Goal: Obtain resource: Download file/media

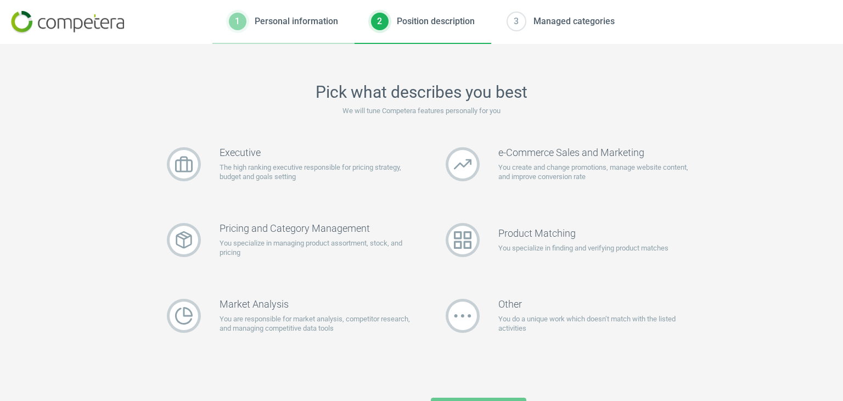
scroll to position [58, 0]
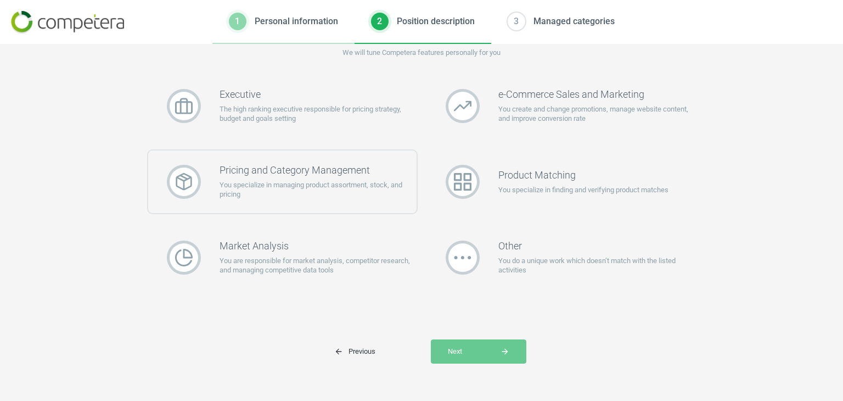
click at [326, 180] on p "You specialize in managing product assortment, stock, and pricing" at bounding box center [318, 190] width 197 height 20
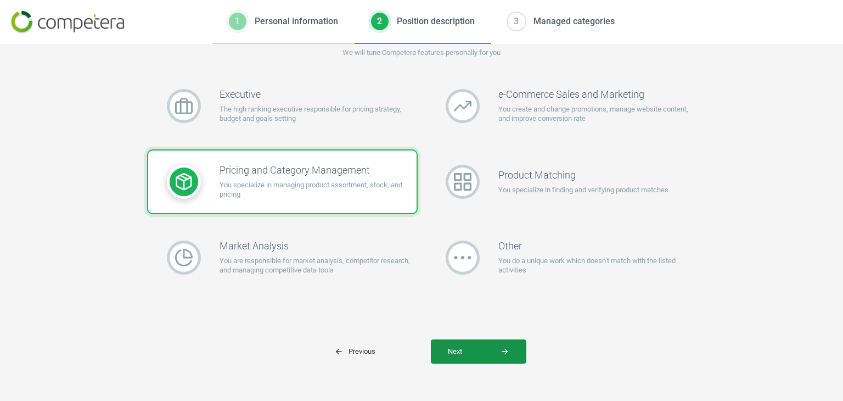
click at [470, 349] on span "Next arrow_forward" at bounding box center [478, 351] width 61 height 10
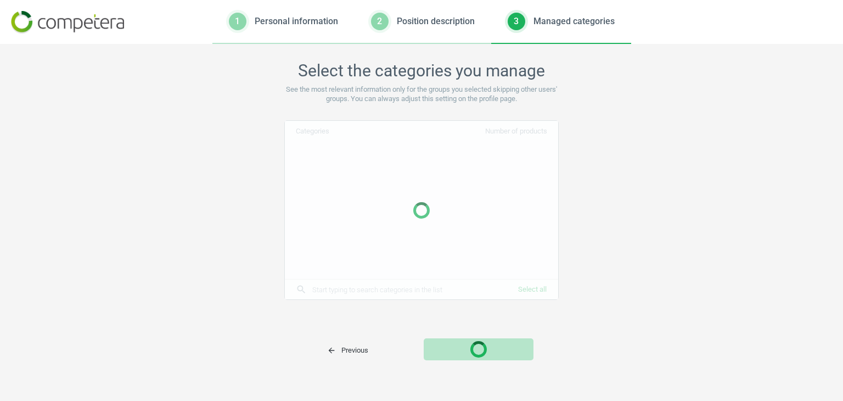
scroll to position [21, 0]
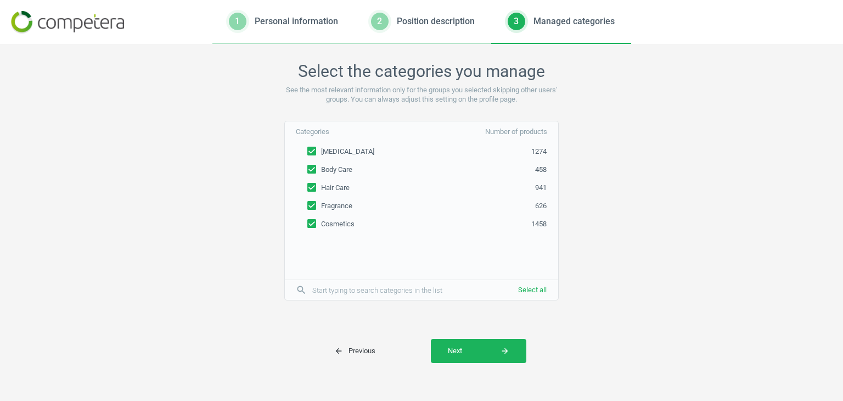
click at [470, 349] on span "Next arrow_forward" at bounding box center [478, 351] width 61 height 10
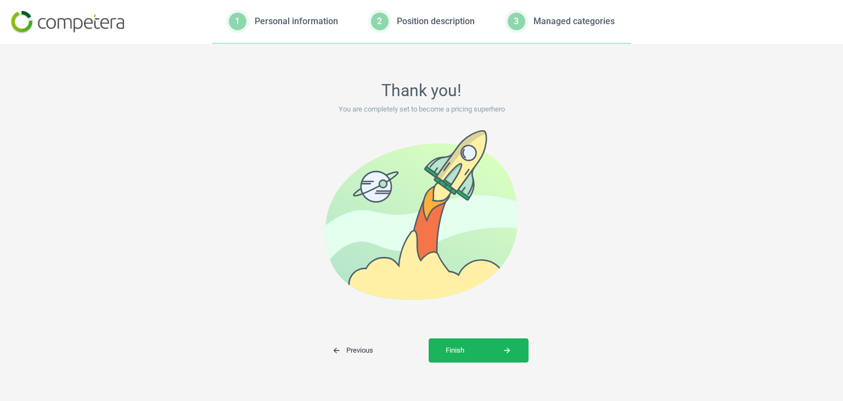
scroll to position [0, 0]
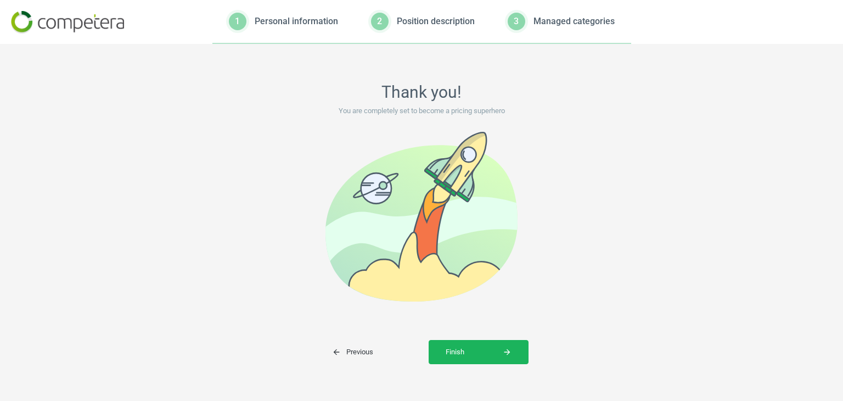
click at [470, 349] on span "Finish arrow_forward" at bounding box center [479, 352] width 66 height 10
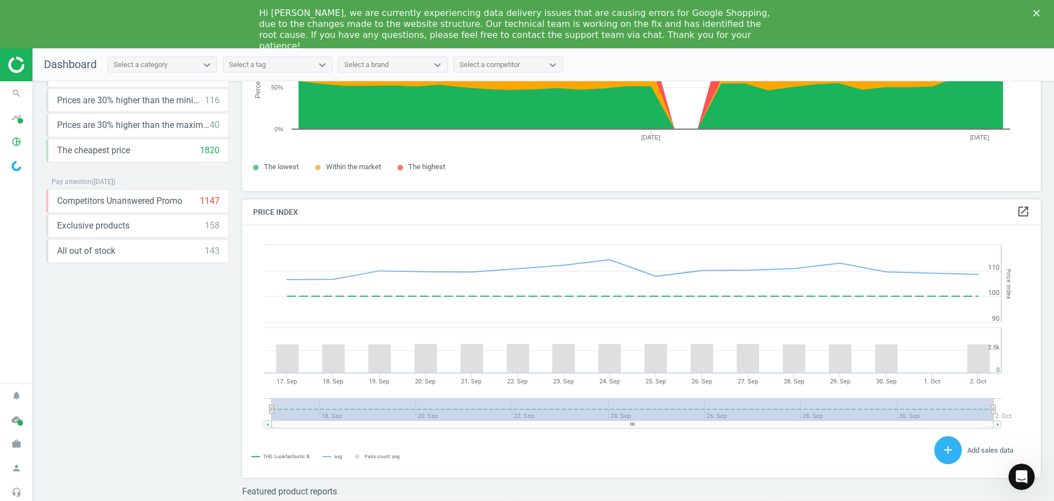
scroll to position [133, 0]
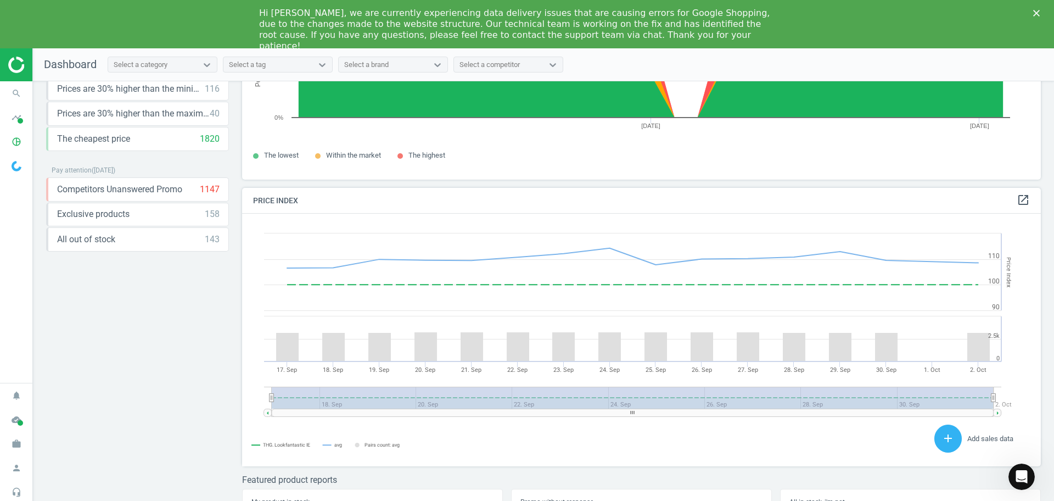
drag, startPoint x: 824, startPoint y: 0, endPoint x: 751, endPoint y: 52, distance: 89.9
click at [751, 52] on nav "Dashboard Select a category Select a tag Select a brand Select a competitor" at bounding box center [543, 64] width 1021 height 33
click at [21, 140] on icon "pie_chart_outlined" at bounding box center [16, 141] width 21 height 21
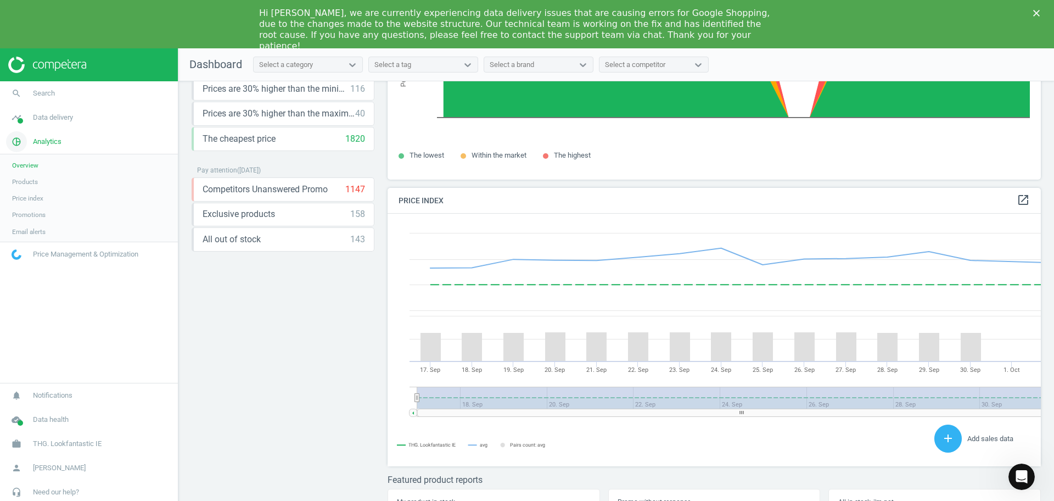
scroll to position [270, 660]
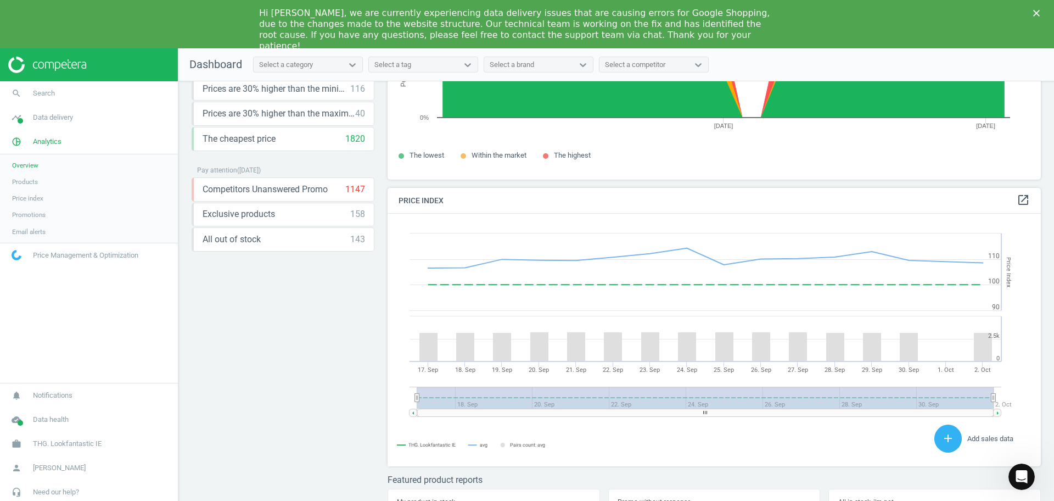
click at [27, 184] on span "Products" at bounding box center [25, 181] width 26 height 9
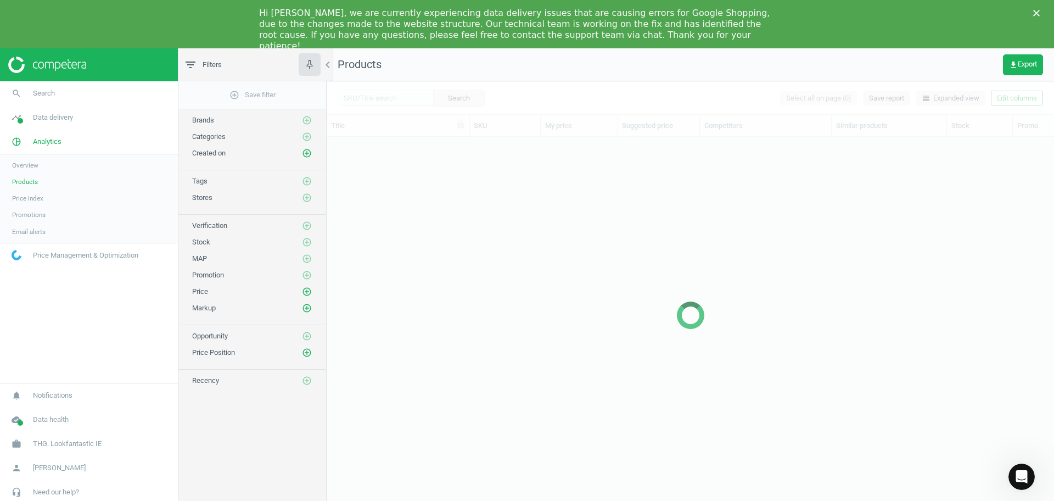
scroll to position [371, 717]
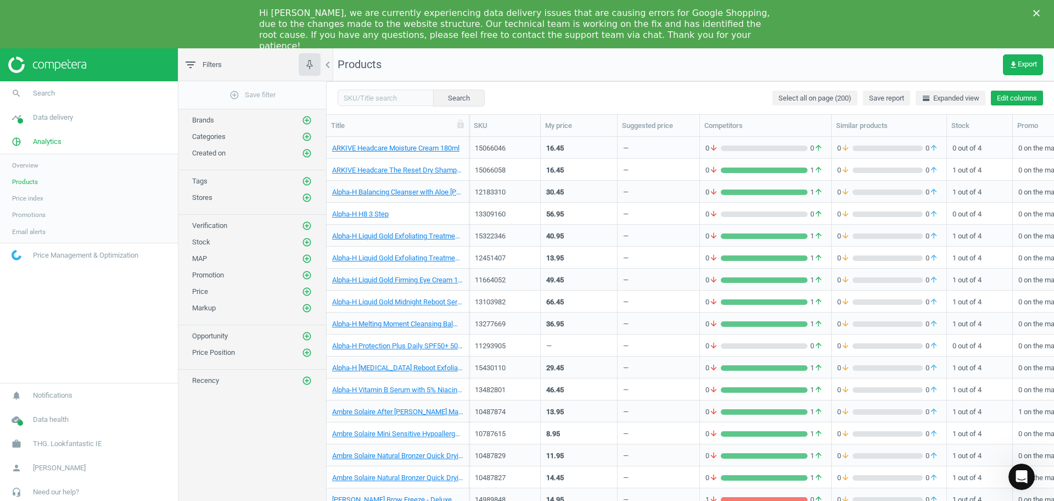
click at [843, 100] on button "Edit columns" at bounding box center [1017, 98] width 52 height 15
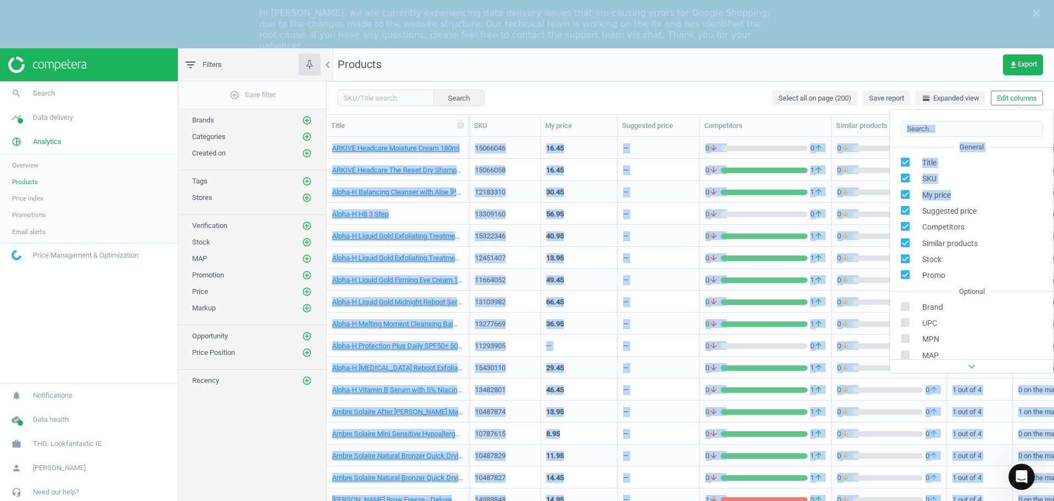
drag, startPoint x: 1010, startPoint y: 107, endPoint x: 958, endPoint y: 189, distance: 97.8
click at [843, 189] on body "Group 2 Created with Sketch. ic/cloud_download/grey600 Created with Sketch. gra…" at bounding box center [527, 298] width 1054 height 501
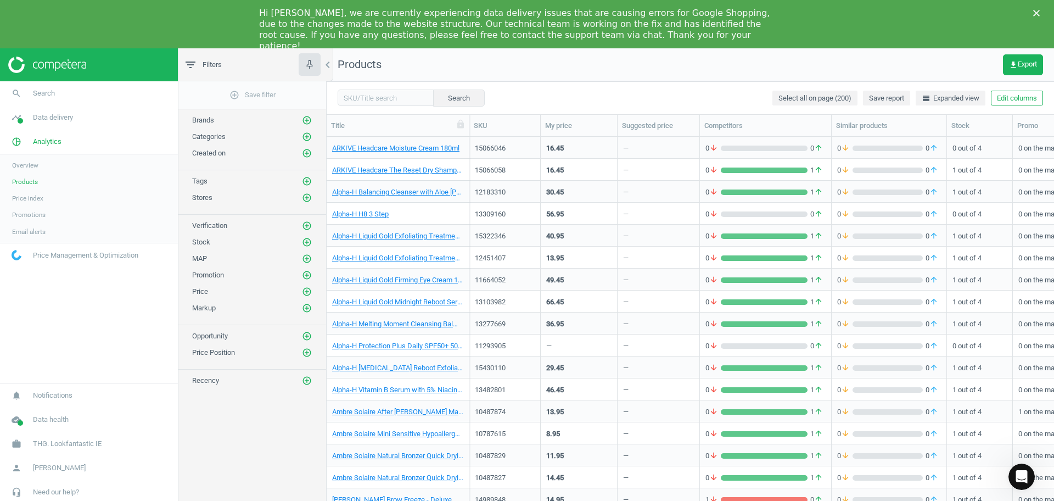
click at [843, 47] on div "Hi Erin, we are currently experiencing data delivery issues that are causing er…" at bounding box center [527, 24] width 1054 height 48
click at [843, 92] on button "Edit columns" at bounding box center [1017, 98] width 52 height 15
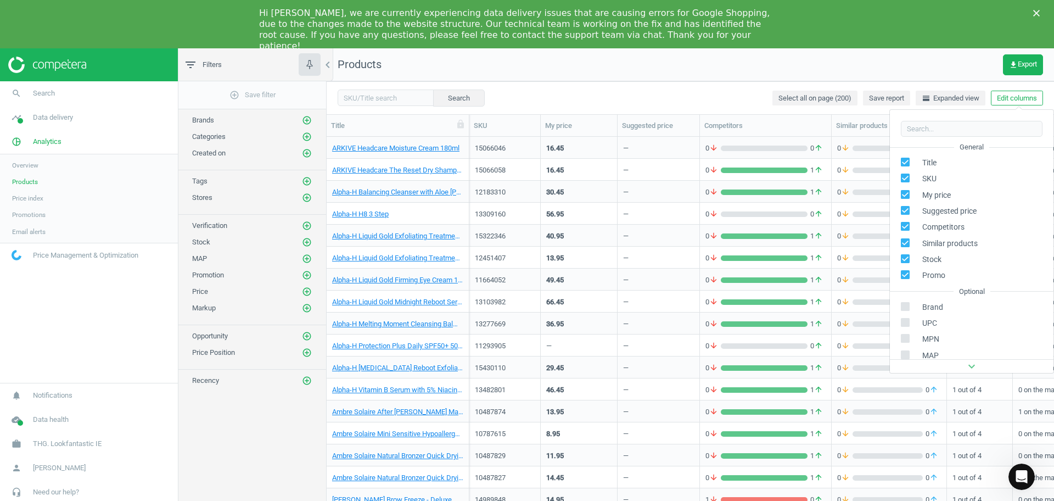
click at [843, 213] on div "Suggested price" at bounding box center [972, 211] width 164 height 16
click at [843, 205] on div "Suggested price" at bounding box center [972, 211] width 164 height 16
click at [843, 210] on input "checkbox" at bounding box center [905, 210] width 7 height 7
checkbox input "false"
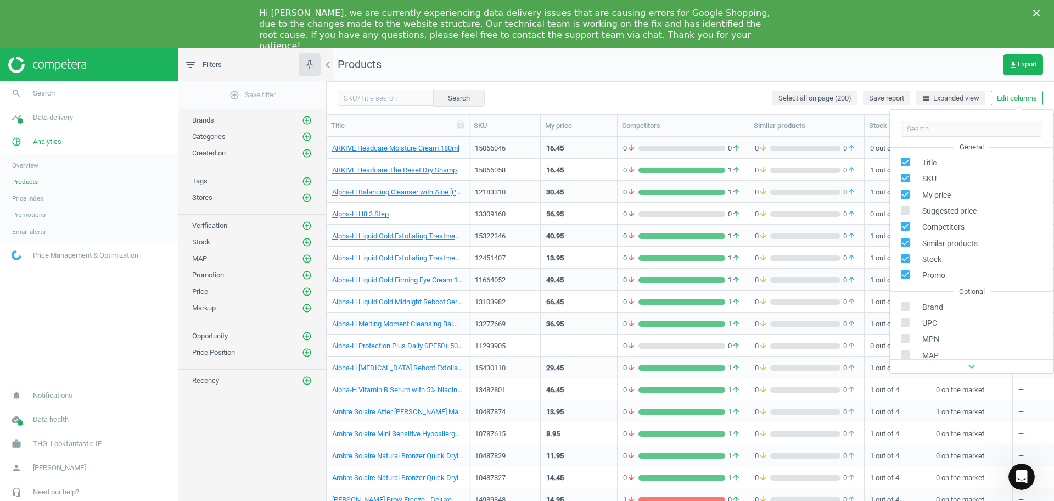
click at [843, 221] on div "Competitors" at bounding box center [972, 227] width 164 height 16
click at [843, 226] on input "checkbox" at bounding box center [905, 226] width 7 height 7
checkbox input "false"
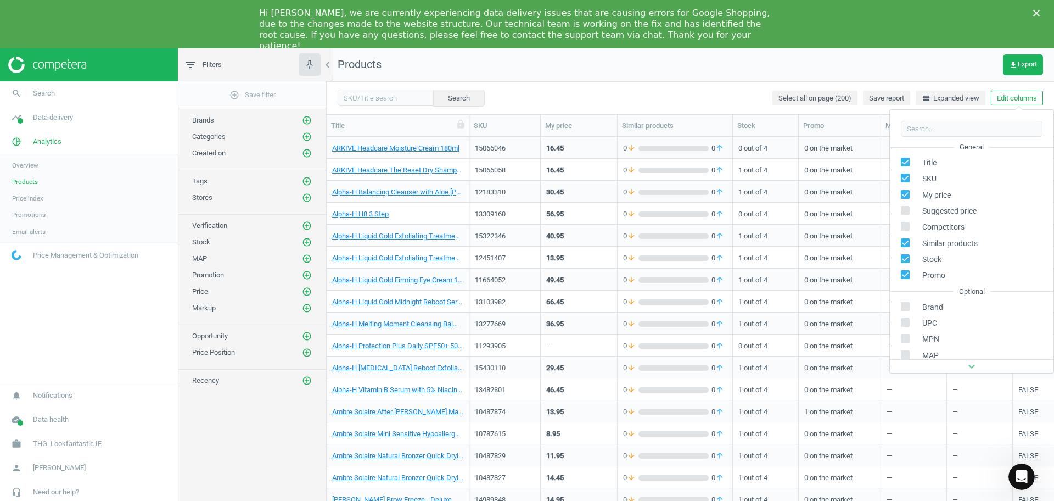
click at [843, 242] on input "checkbox" at bounding box center [905, 242] width 7 height 7
checkbox input "false"
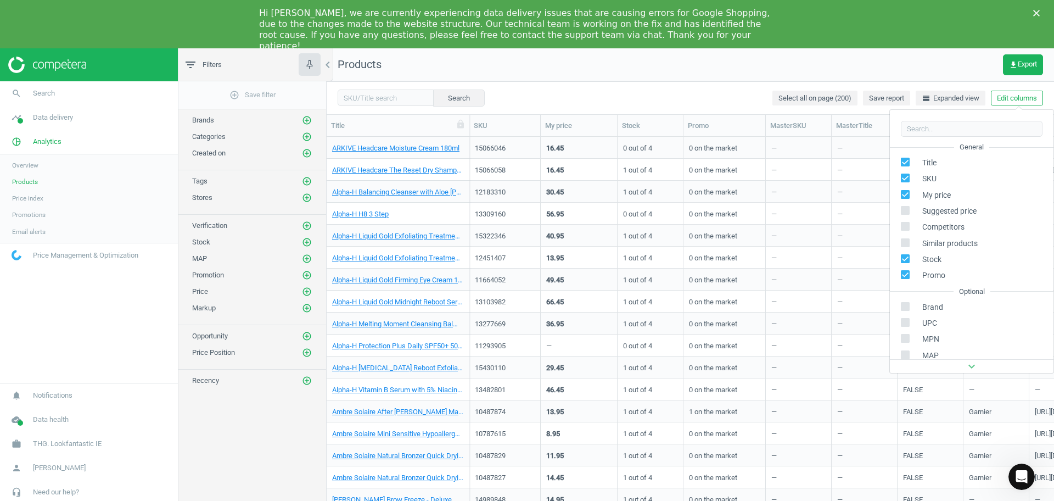
click at [843, 258] on input "checkbox" at bounding box center [905, 258] width 7 height 7
checkbox input "false"
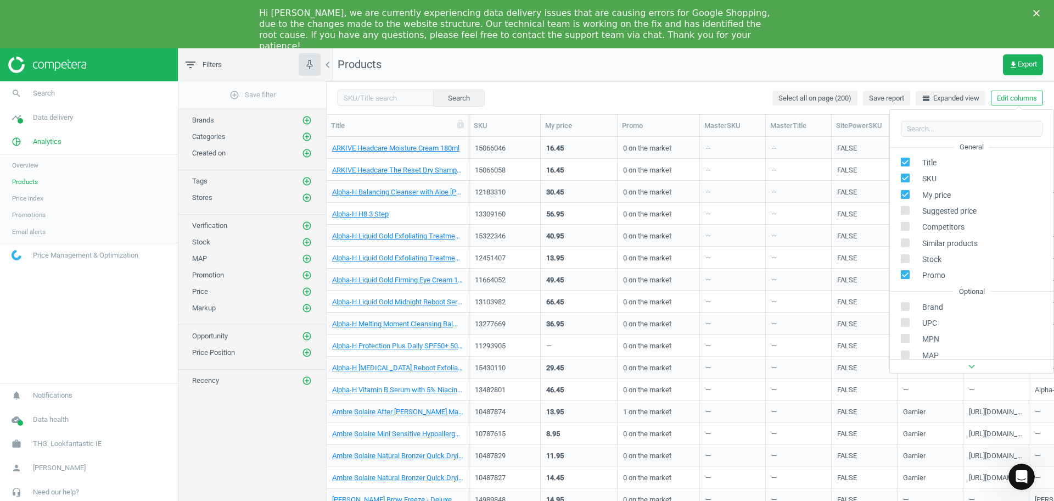
click at [843, 272] on input "checkbox" at bounding box center [905, 274] width 7 height 7
checkbox input "false"
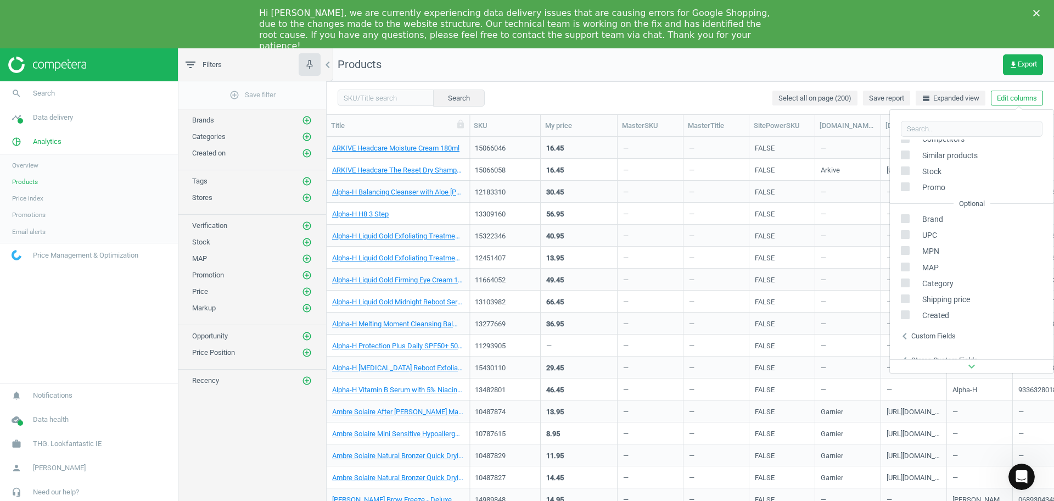
scroll to position [88, 0]
click at [843, 216] on input "checkbox" at bounding box center [905, 217] width 7 height 7
checkbox input "true"
click at [843, 297] on div "Competitors" at bounding box center [930, 299] width 38 height 10
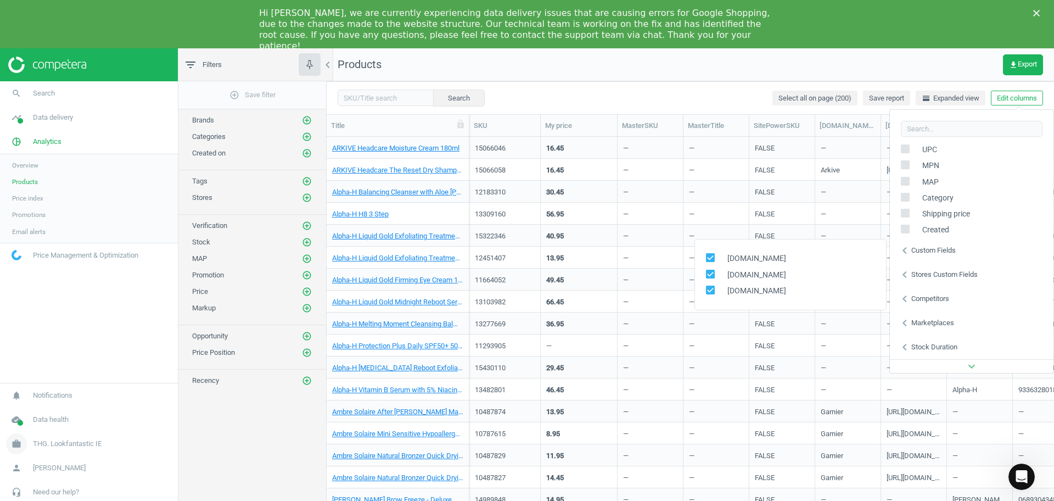
click at [16, 400] on icon "work" at bounding box center [16, 443] width 21 height 21
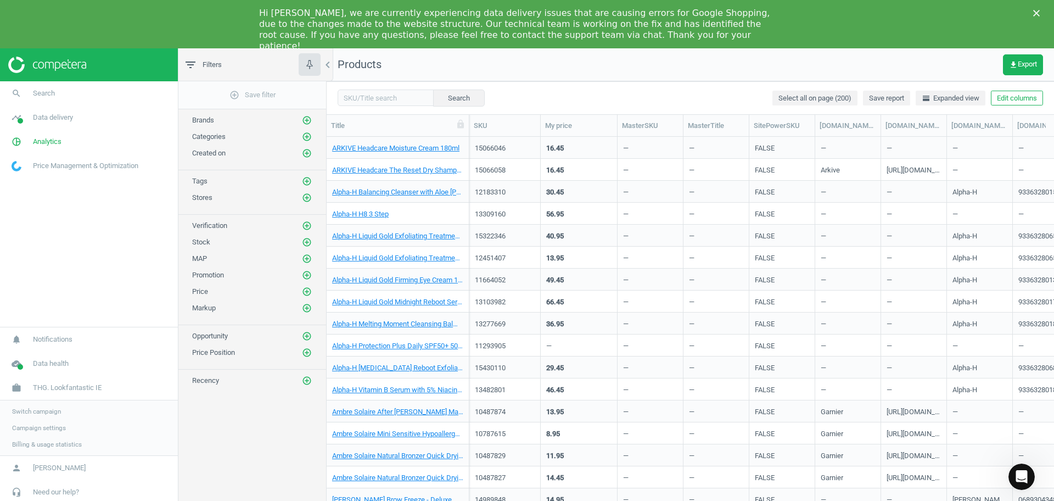
drag, startPoint x: 38, startPoint y: 414, endPoint x: 37, endPoint y: 407, distance: 7.2
click at [37, 400] on span "Switch campaign" at bounding box center [36, 411] width 49 height 9
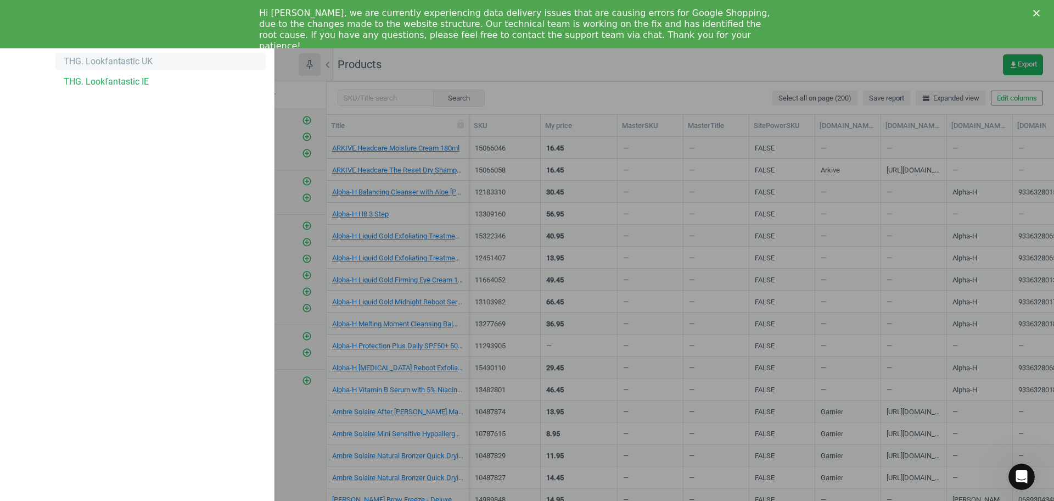
click at [97, 64] on div "THG. Lookfantastic UK" at bounding box center [108, 61] width 89 height 12
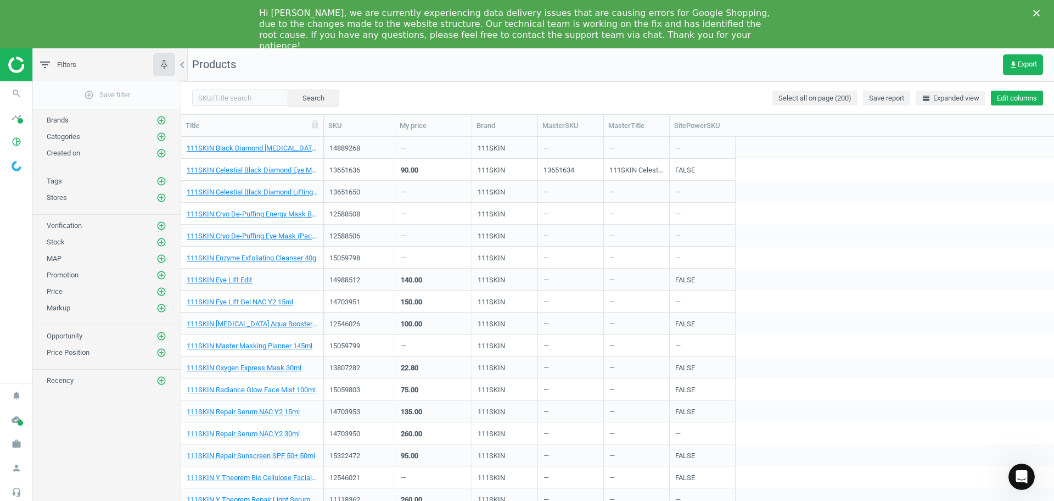
click at [1023, 99] on button "Edit columns" at bounding box center [1017, 98] width 52 height 15
click at [916, 320] on div "Competitors" at bounding box center [930, 323] width 38 height 10
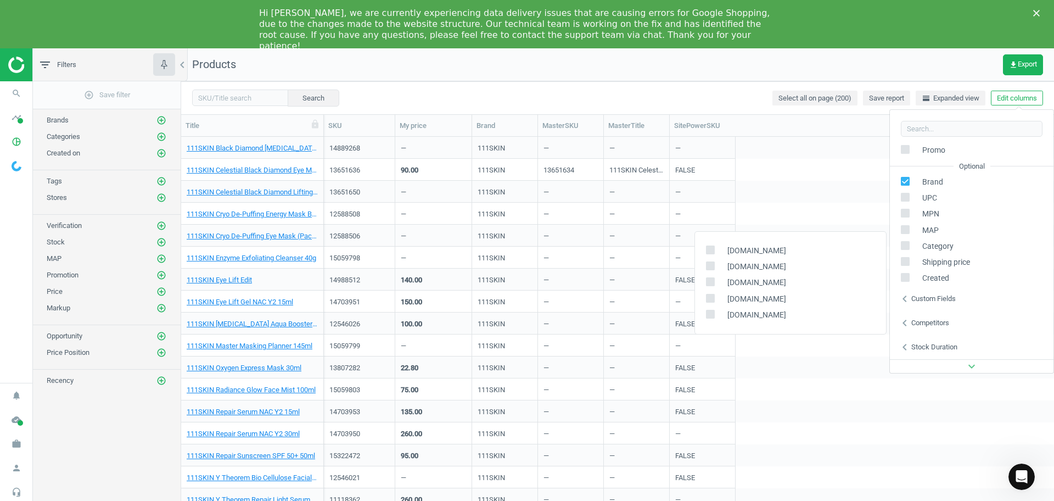
click at [712, 251] on input "checkbox" at bounding box center [710, 249] width 7 height 7
checkbox input "true"
click at [708, 266] on input "checkbox" at bounding box center [710, 265] width 7 height 7
checkbox input "true"
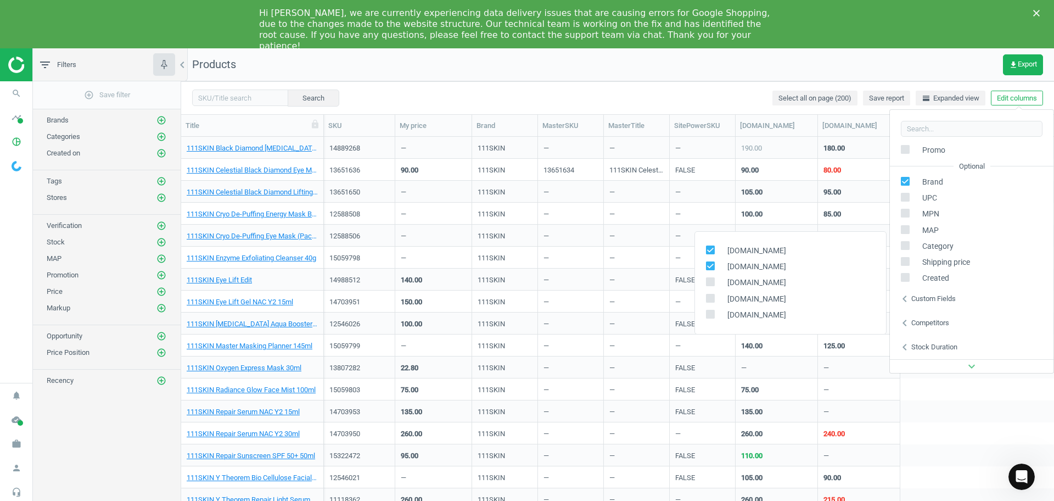
click at [713, 286] on icon at bounding box center [710, 281] width 9 height 9
click at [713, 286] on input "checkbox" at bounding box center [710, 281] width 7 height 7
checkbox input "true"
click at [712, 311] on input "checkbox" at bounding box center [710, 313] width 7 height 7
checkbox input "true"
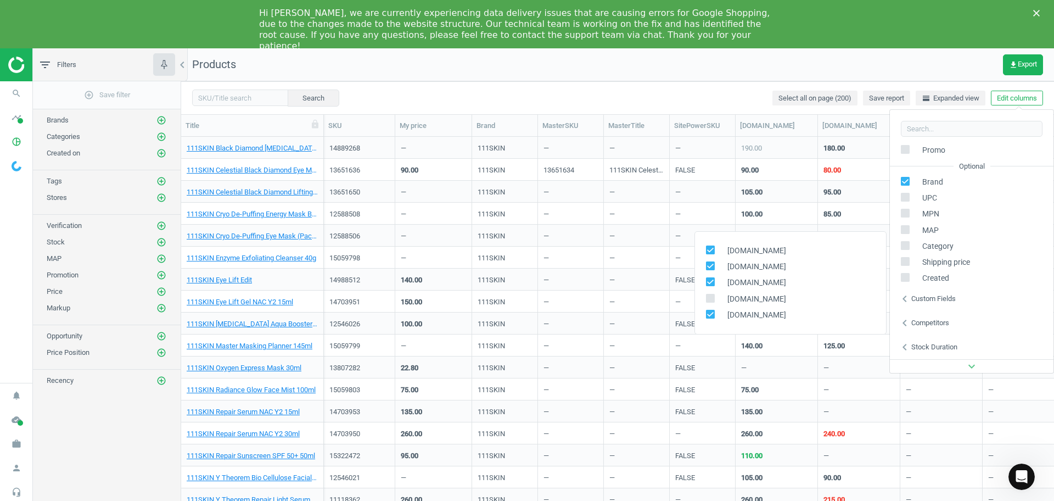
scroll to position [371, 863]
click at [711, 301] on input "checkbox" at bounding box center [710, 297] width 7 height 7
checkbox input "true"
click at [977, 72] on nav "Products get_app Export" at bounding box center [617, 64] width 873 height 33
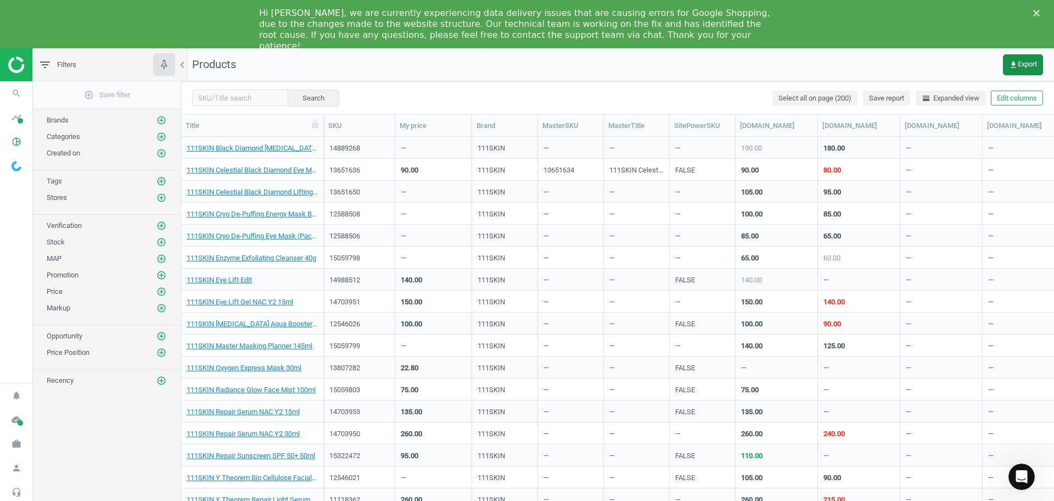
click at [1021, 71] on button "get_app Export" at bounding box center [1023, 64] width 40 height 21
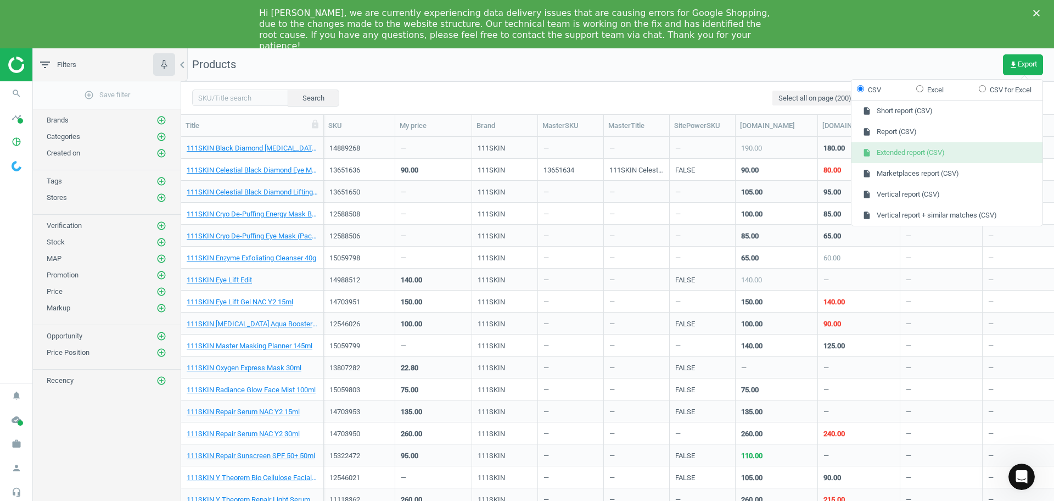
click at [918, 147] on button "insert_drive_file Extended report (CSV)" at bounding box center [947, 152] width 191 height 21
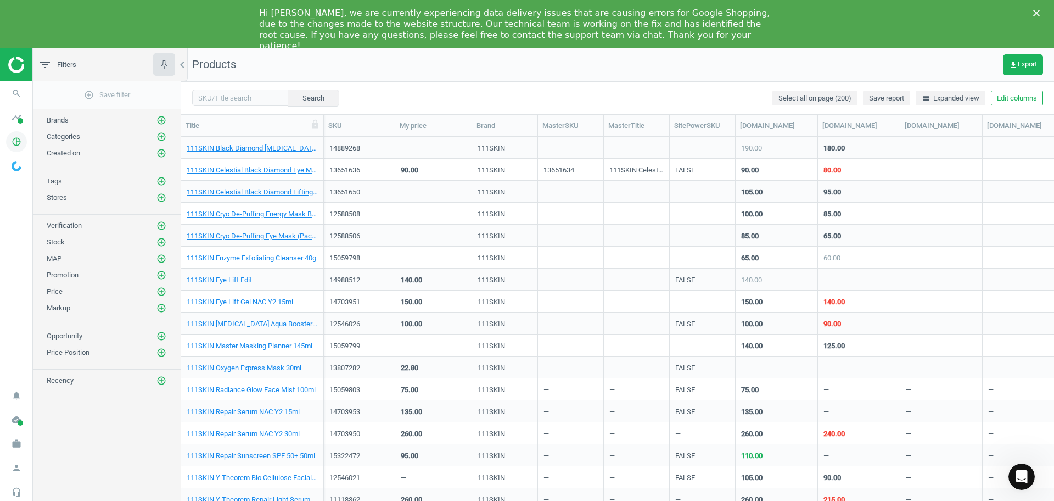
click at [25, 143] on icon "pie_chart_outlined" at bounding box center [16, 141] width 21 height 21
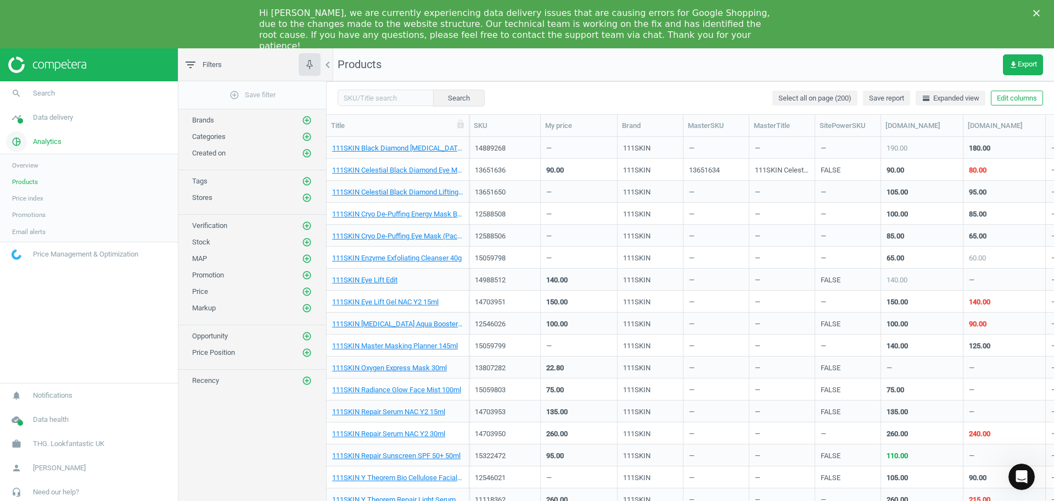
scroll to position [371, 717]
click at [60, 423] on span "Data health" at bounding box center [51, 420] width 36 height 10
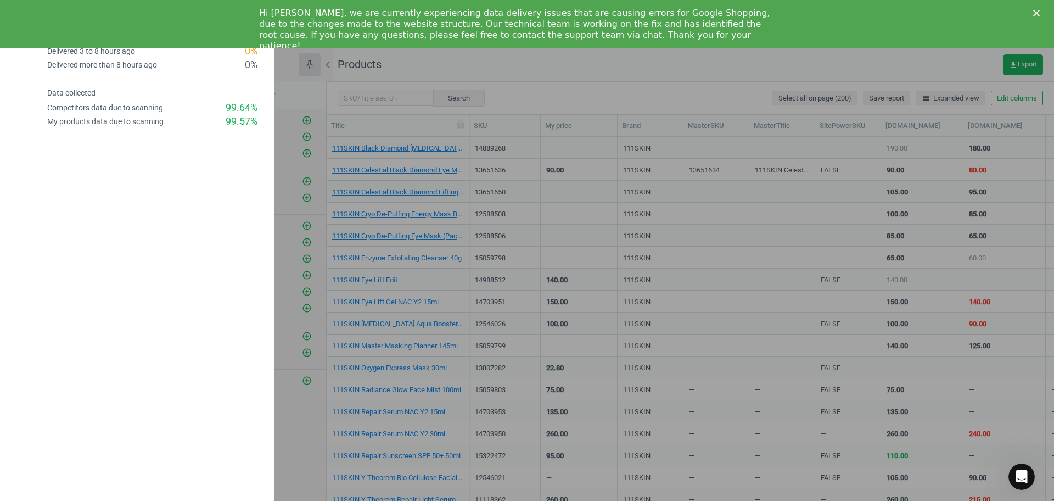
click at [1033, 17] on div "Hi Erin, we are currently experiencing data delivery issues that are causing er…" at bounding box center [527, 29] width 1054 height 51
click at [1036, 14] on polygon "Close" at bounding box center [1036, 13] width 7 height 7
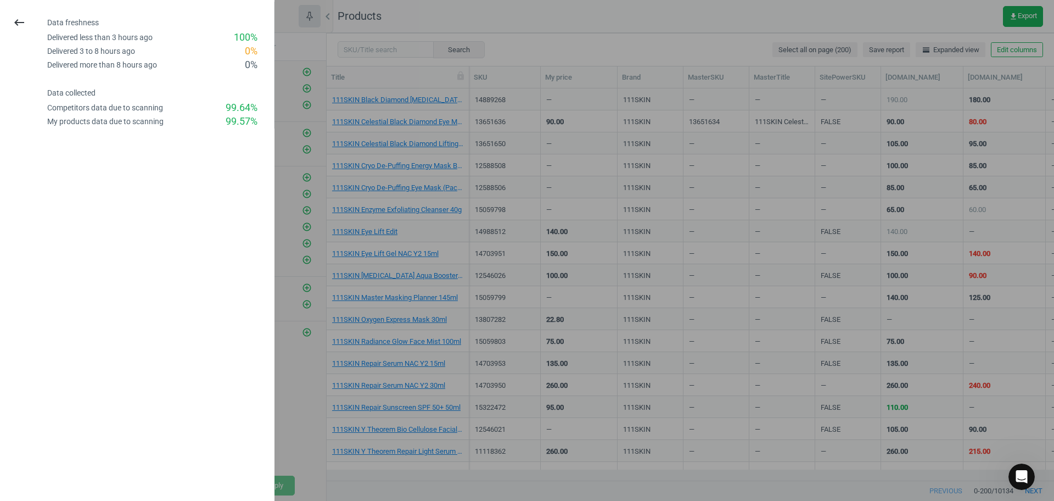
click at [651, 25] on div at bounding box center [527, 250] width 1054 height 501
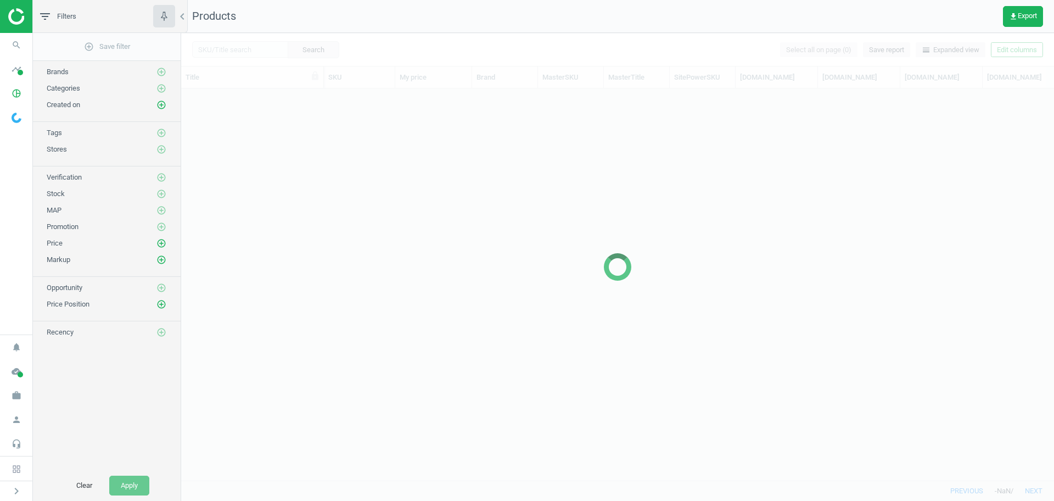
scroll to position [371, 863]
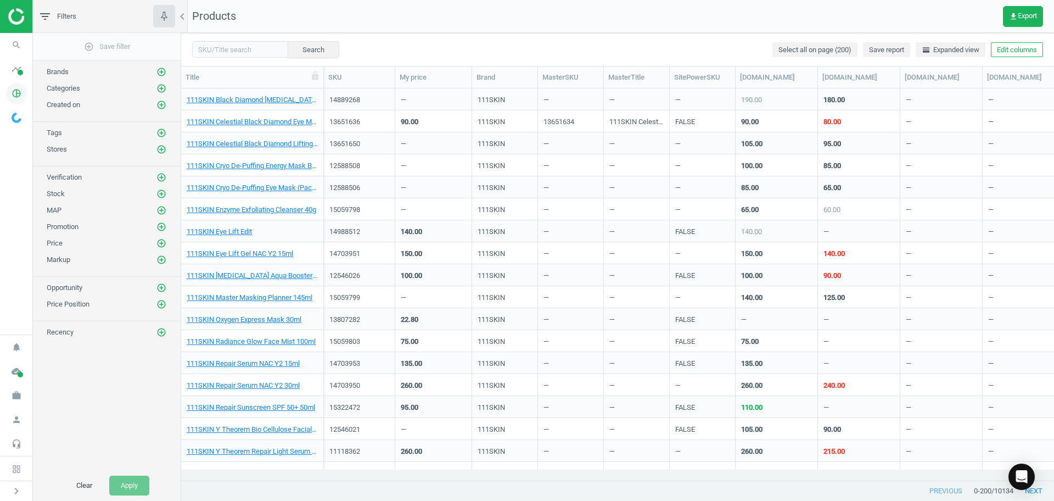
click at [20, 90] on icon "pie_chart_outlined" at bounding box center [16, 93] width 21 height 21
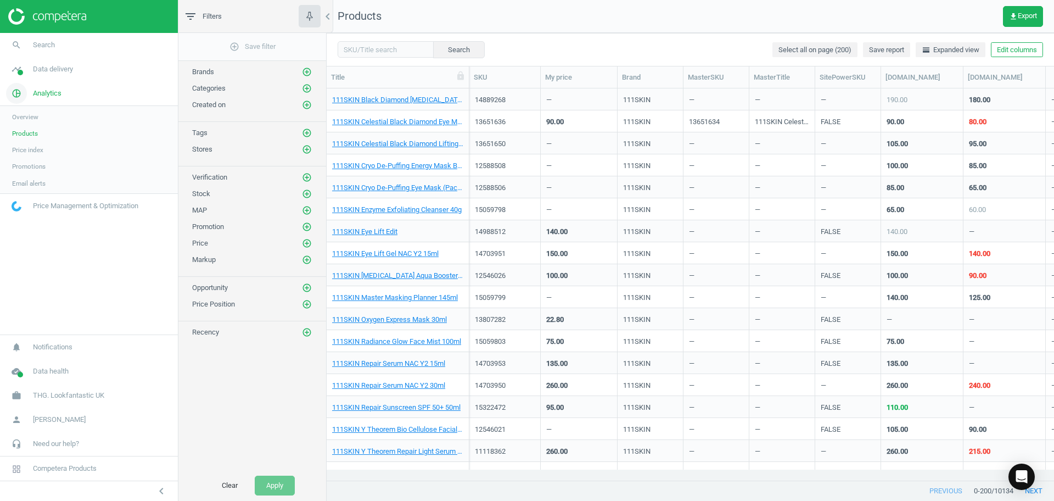
scroll to position [371, 717]
click at [29, 130] on span "Products" at bounding box center [25, 133] width 26 height 9
click at [31, 116] on span "Overview" at bounding box center [25, 117] width 26 height 9
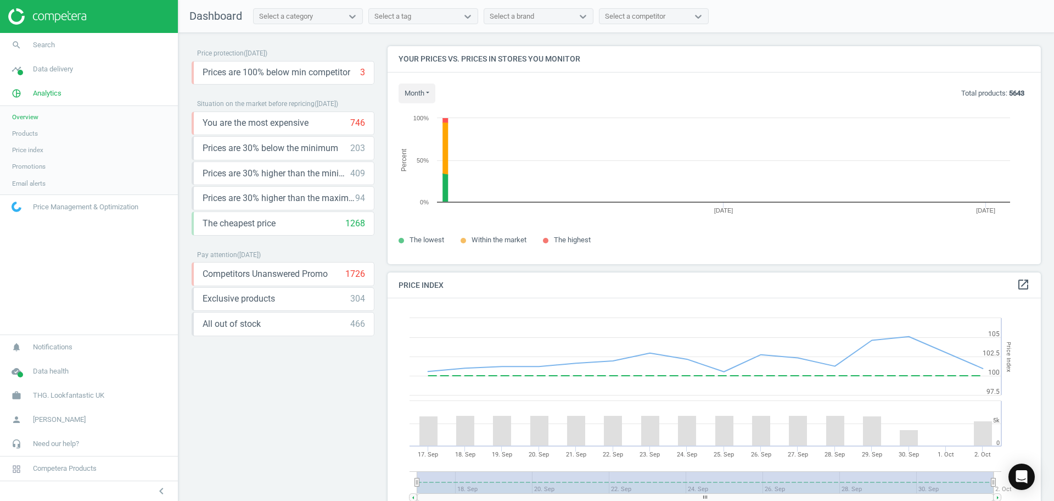
scroll to position [239, 664]
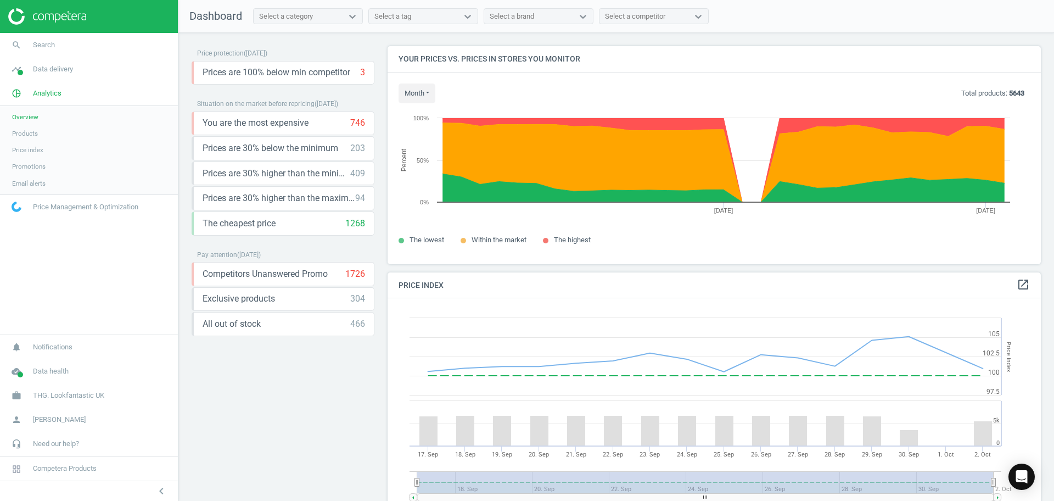
click at [29, 127] on link "Products" at bounding box center [89, 133] width 178 height 16
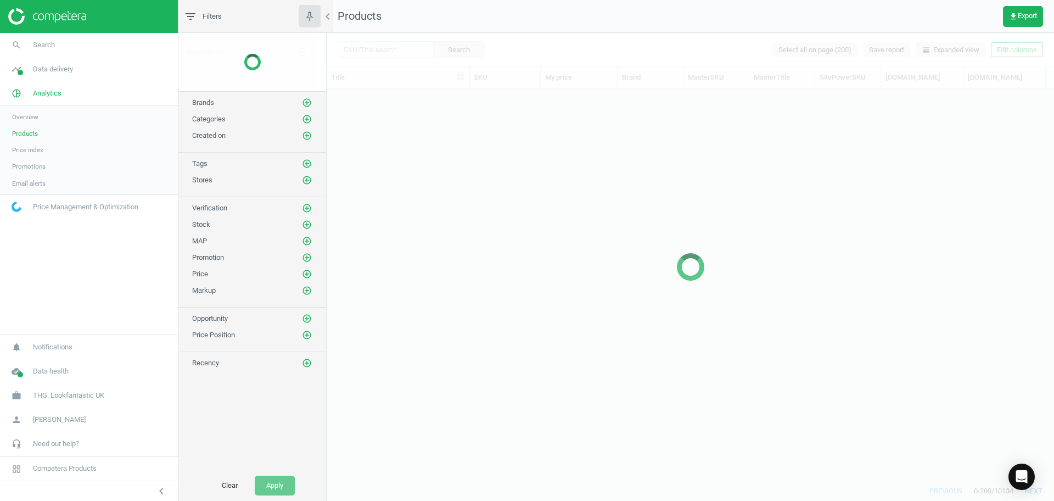
scroll to position [371, 717]
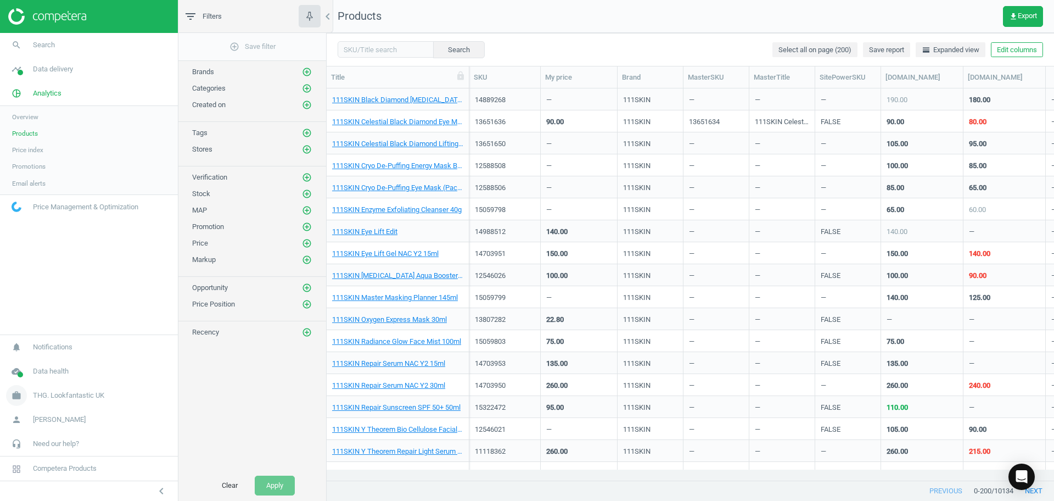
click at [19, 392] on icon "work" at bounding box center [16, 395] width 21 height 21
click at [100, 185] on nav "search Search timeline Data delivery Overview Matches dashboard Matches Rematch…" at bounding box center [89, 155] width 178 height 245
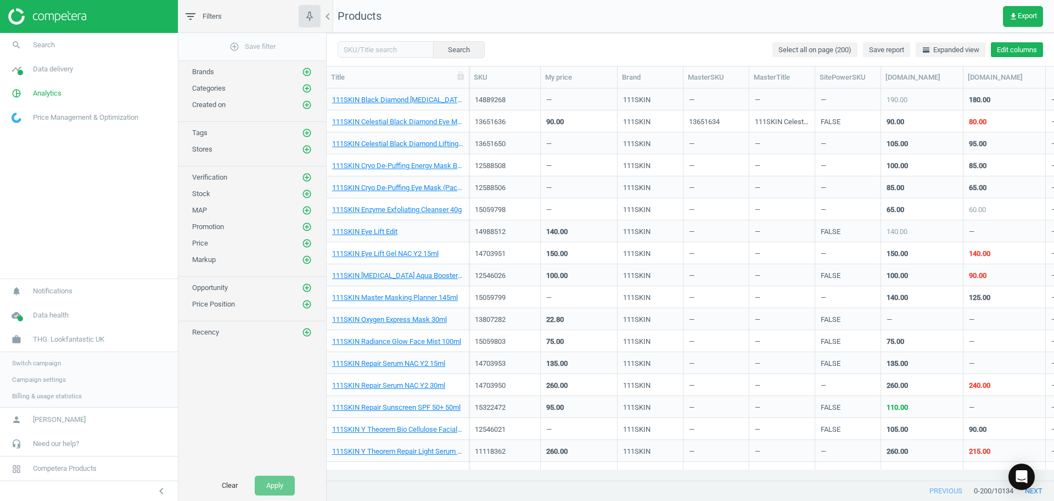
click at [1017, 55] on button "Edit columns" at bounding box center [1017, 49] width 52 height 15
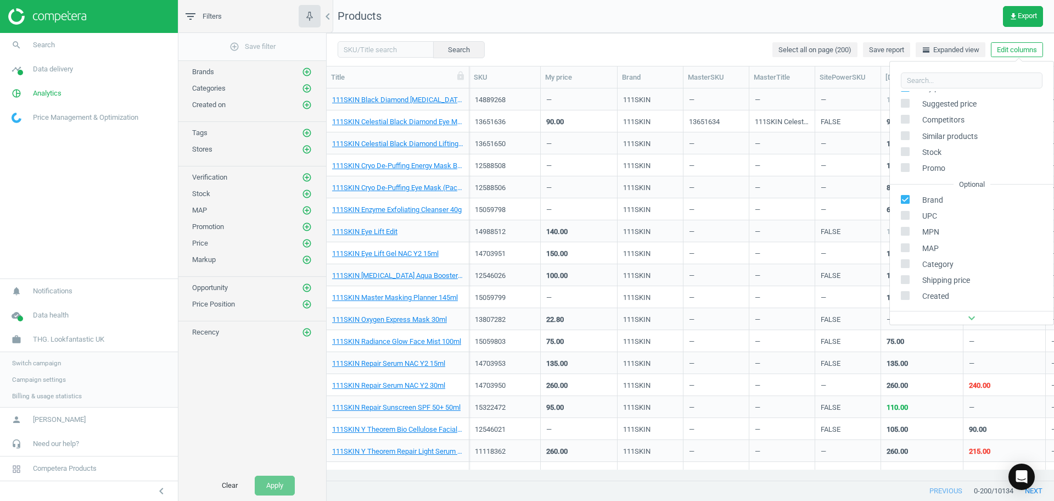
scroll to position [125, 0]
click at [899, 274] on icon "chevron_left" at bounding box center [904, 274] width 13 height 13
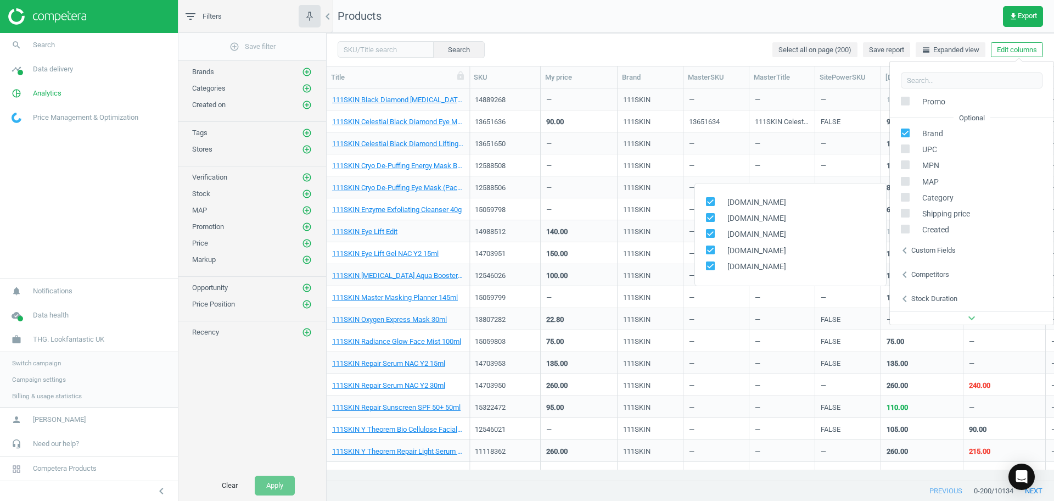
click at [634, 50] on div "Search Select all on page (200) Save report horizontal_split Expanded view Edit…" at bounding box center [691, 49] width 728 height 33
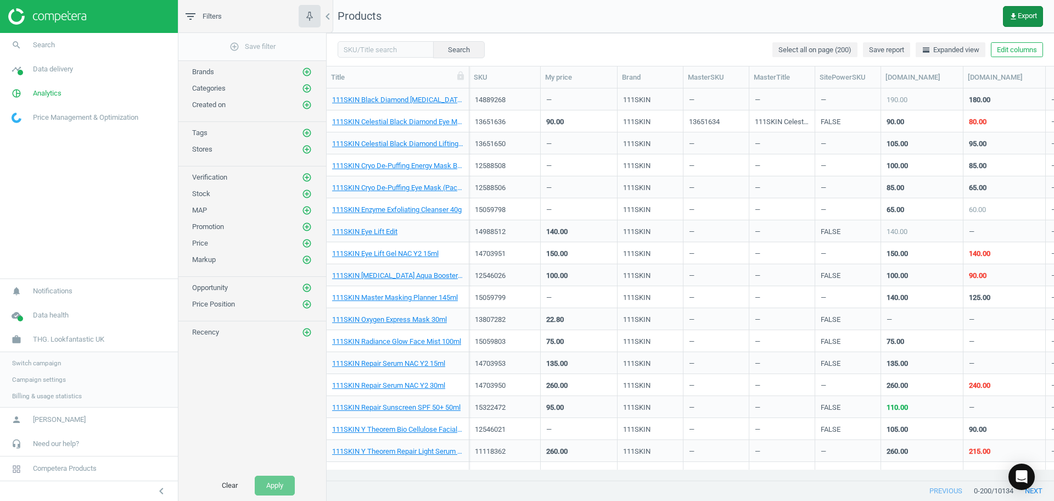
click at [1019, 12] on span "get_app Export" at bounding box center [1023, 16] width 28 height 9
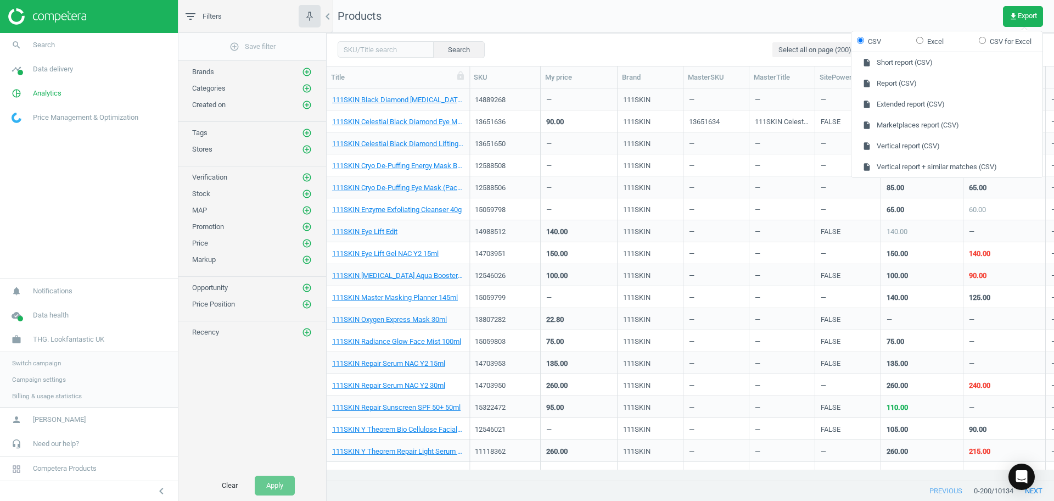
click at [757, 38] on div "Search Select all on page (200) Save report horizontal_split Expanded view Edit…" at bounding box center [691, 49] width 728 height 33
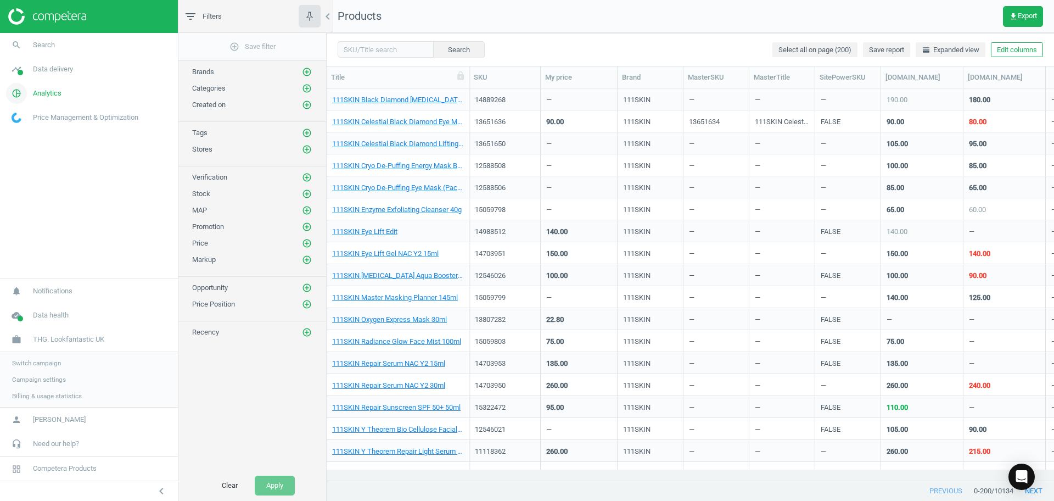
click at [43, 93] on span "Analytics" at bounding box center [47, 93] width 29 height 10
click at [24, 132] on span "Products" at bounding box center [25, 133] width 26 height 9
click at [1019, 41] on div "Search Select all on page (200) Save report horizontal_split Expanded view Edit…" at bounding box center [691, 49] width 728 height 33
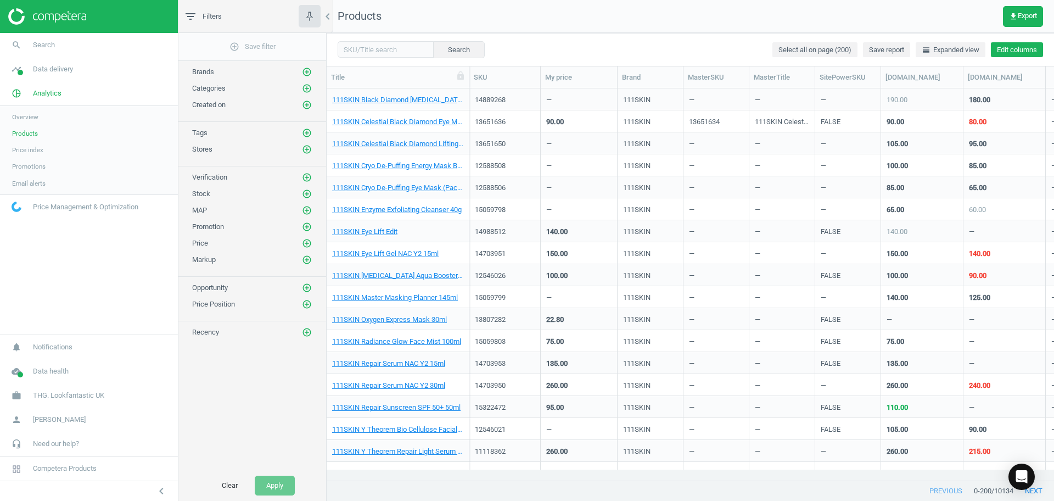
click at [1007, 45] on button "Edit columns" at bounding box center [1017, 49] width 52 height 15
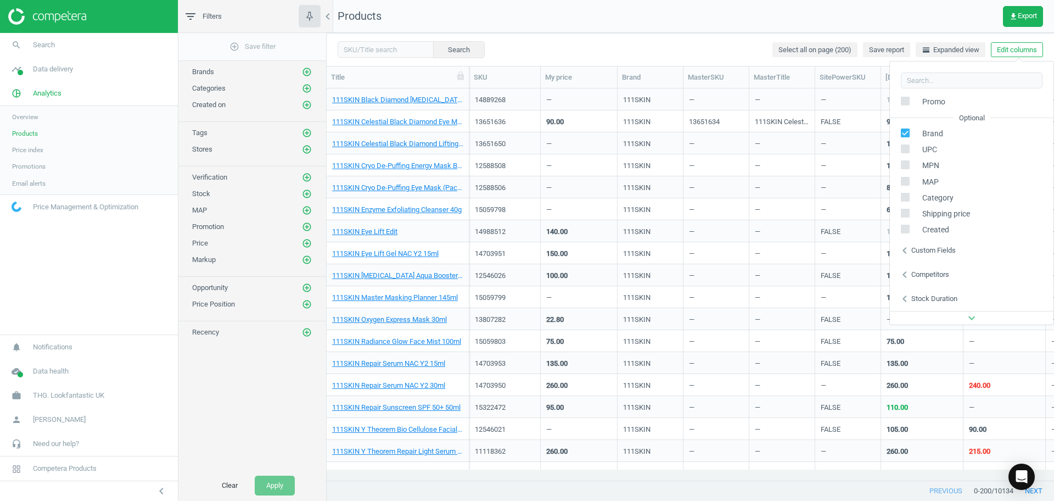
click at [936, 277] on div "Competitors" at bounding box center [930, 275] width 38 height 10
click at [894, 24] on nav "Products get_app Export" at bounding box center [691, 16] width 728 height 33
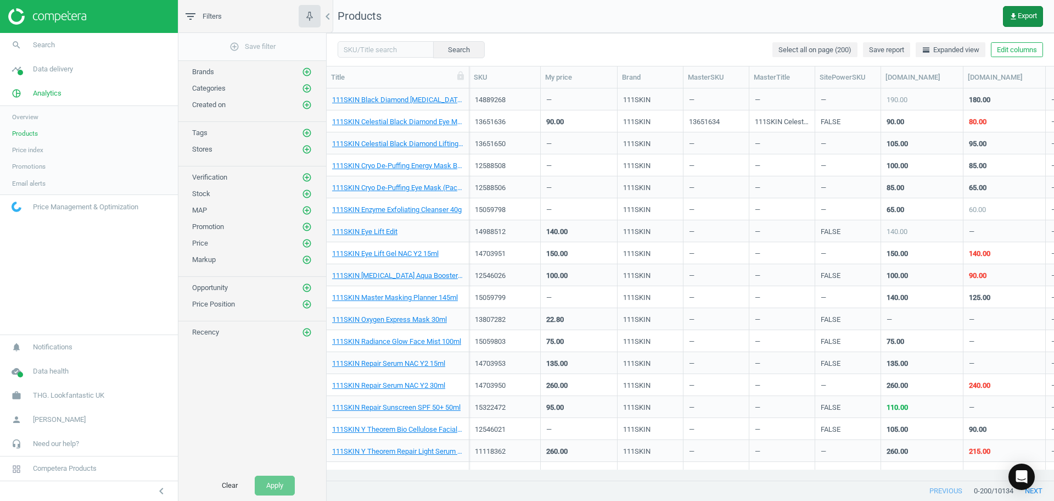
click at [1019, 18] on span "get_app Export" at bounding box center [1023, 16] width 28 height 9
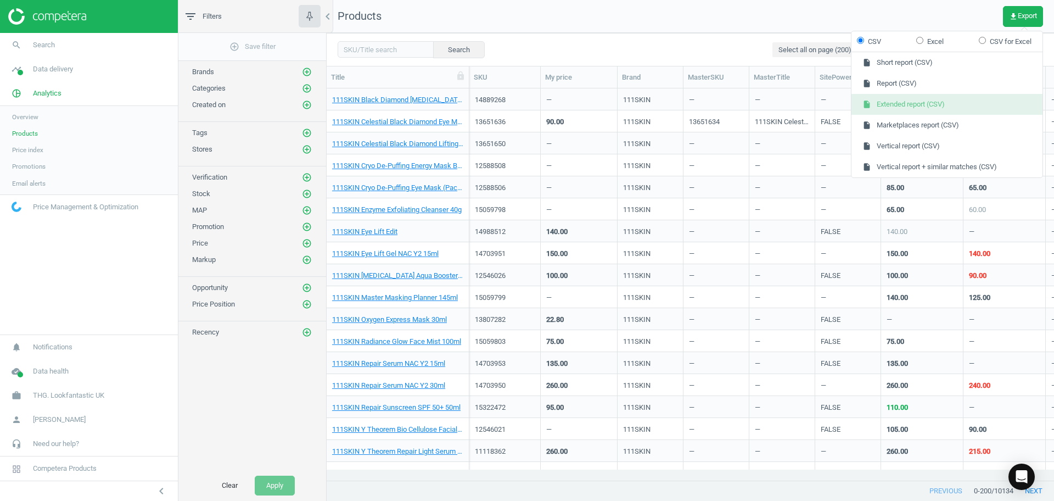
click at [939, 100] on button "insert_drive_file Extended report (CSV)" at bounding box center [947, 104] width 191 height 21
